Goal: Information Seeking & Learning: Learn about a topic

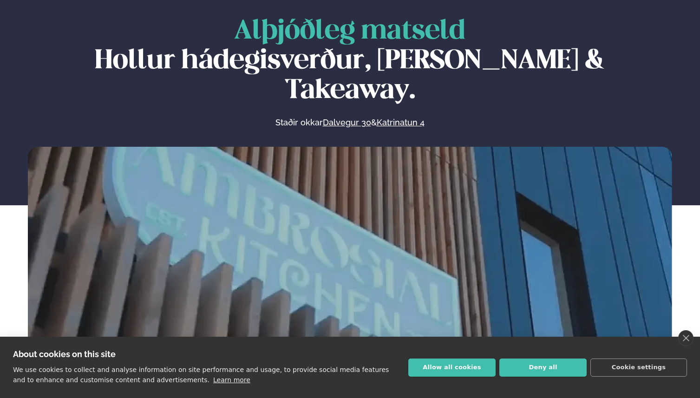
scroll to position [53, 0]
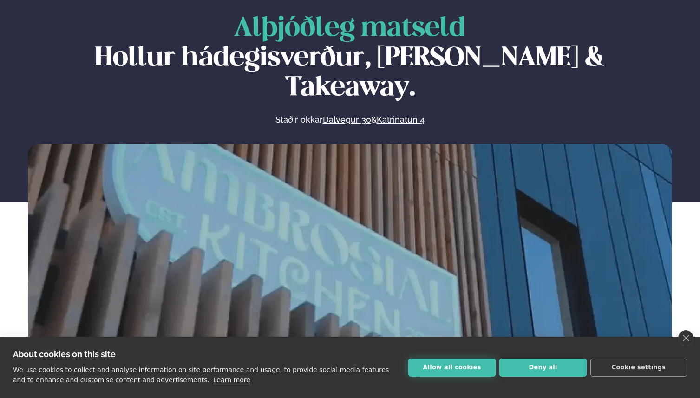
click at [485, 363] on button "Allow all cookies" at bounding box center [451, 368] width 87 height 18
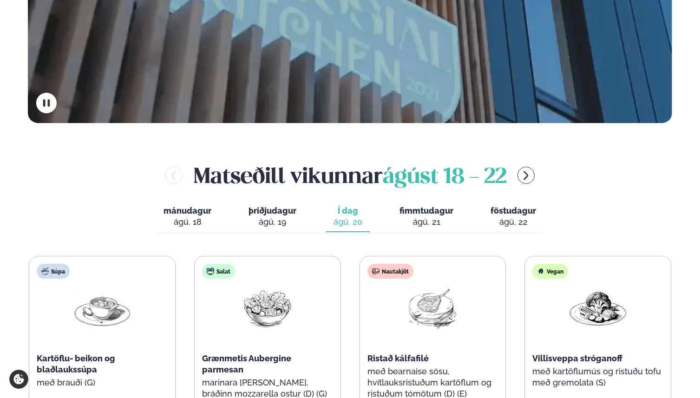
scroll to position [305, 0]
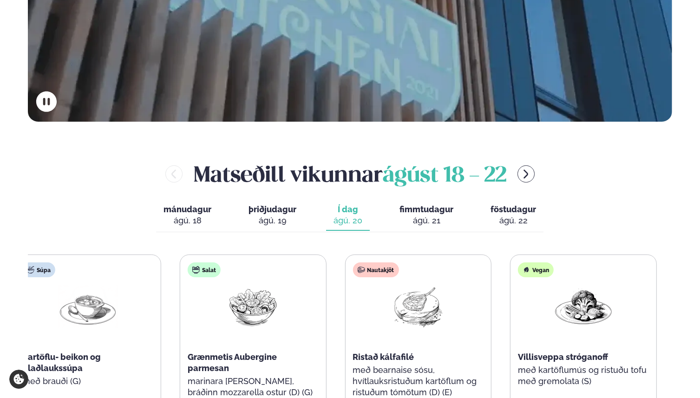
click at [442, 299] on div "Nautakjöt Ristað kálfafilé með bearnaise sósu, hvítlauksristuðum kartöflum og r…" at bounding box center [418, 335] width 146 height 160
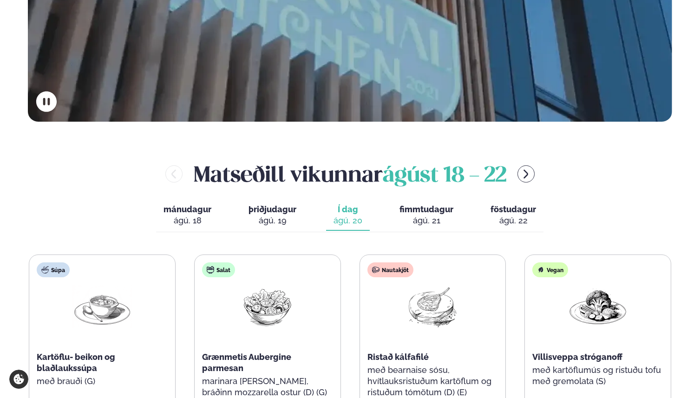
scroll to position [303, 0]
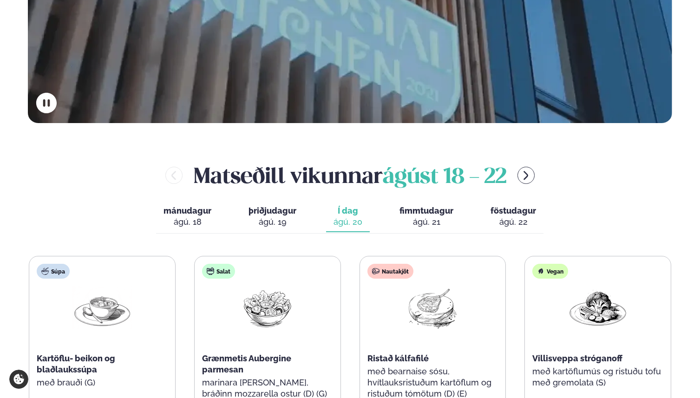
click at [420, 223] on div "[PERSON_NAME] [DATE] - [DATE] mánudagur mán. [DATE] þriðjudagur þri. [DATE] Í d…" at bounding box center [350, 296] width 644 height 273
click at [421, 206] on span "fimmtudagur" at bounding box center [426, 211] width 54 height 10
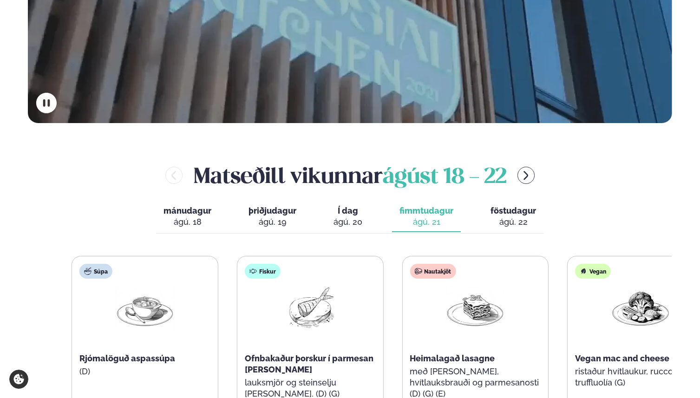
click at [537, 267] on div "Nautakjöt Heimalagað lasagne með [PERSON_NAME], hvítlauksbrauði og parmesanosti…" at bounding box center [475, 336] width 146 height 160
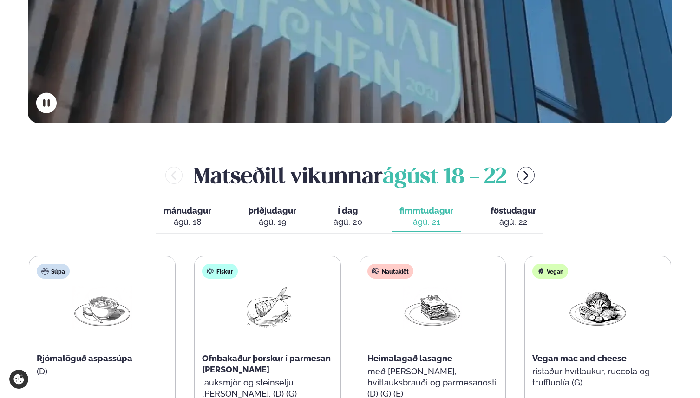
click at [480, 202] on div "mánudagur mán. [DATE] þriðjudagur þri. [DATE] Í dag Í d. [DATE] fimmtudagur fim…" at bounding box center [349, 218] width 387 height 32
click at [486, 202] on button "föstudagur fös. [DATE]" at bounding box center [513, 217] width 60 height 31
